Goal: Information Seeking & Learning: Find specific fact

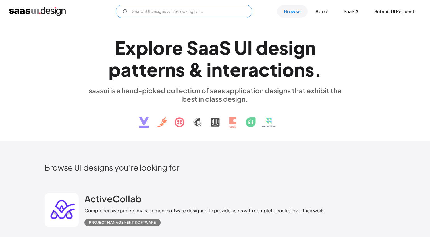
click at [197, 10] on input "Email Form" at bounding box center [184, 12] width 136 height 14
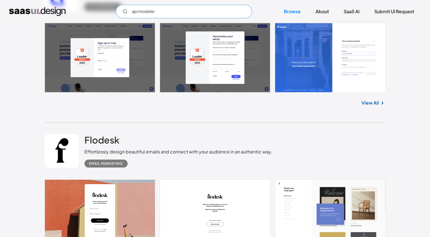
scroll to position [995, 0]
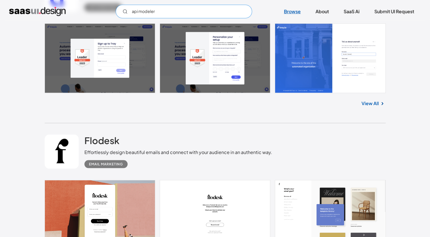
type input "api modeler"
click at [289, 9] on link "Browse" at bounding box center [292, 11] width 30 height 13
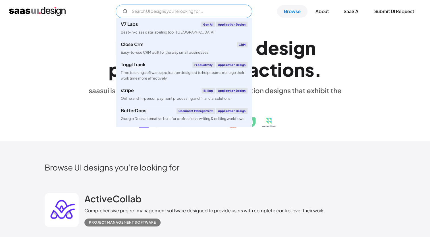
click at [176, 11] on input "Email Form" at bounding box center [184, 12] width 136 height 14
